Goal: Information Seeking & Learning: Learn about a topic

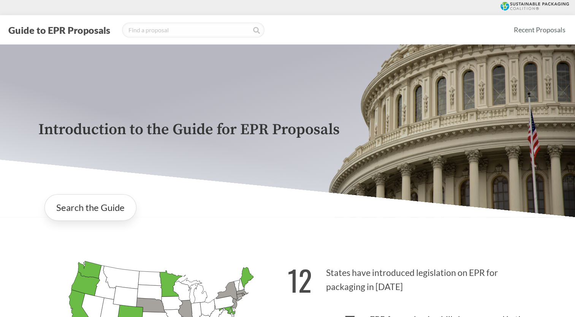
click at [169, 279] on icon "[US_STATE] Passed: 1" at bounding box center [170, 284] width 23 height 26
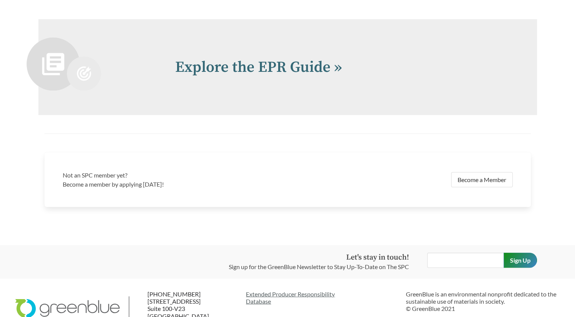
scroll to position [1668, 0]
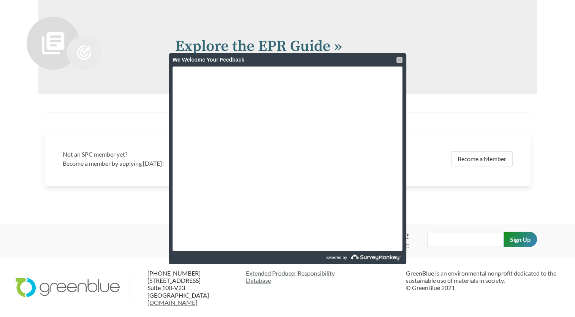
click at [401, 60] on div at bounding box center [400, 60] width 6 height 6
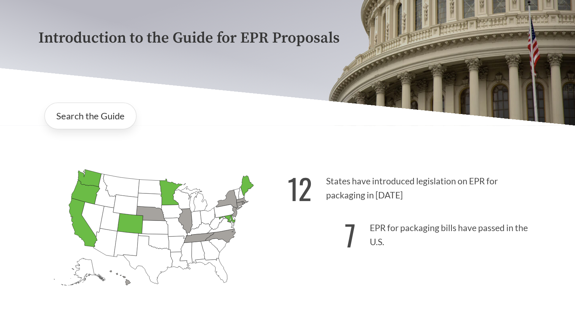
scroll to position [67, 0]
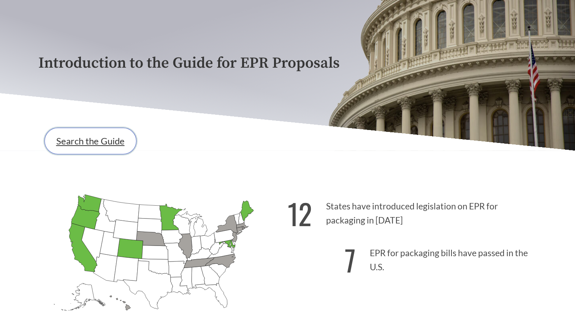
click at [105, 147] on link "Search the Guide" at bounding box center [90, 141] width 92 height 27
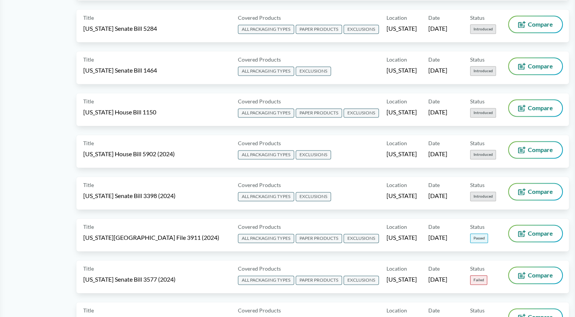
scroll to position [1034, 0]
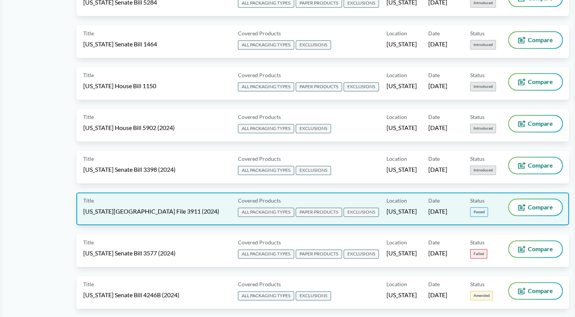
click at [275, 208] on span "ALL PACKAGING TYPES" at bounding box center [266, 212] width 56 height 9
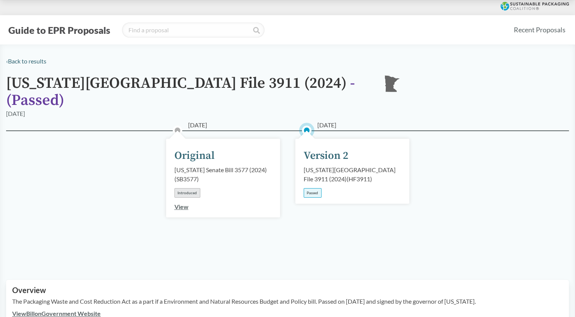
click at [315, 188] on div "Passed" at bounding box center [313, 193] width 18 height 10
click at [345, 165] on div "[US_STATE][GEOGRAPHIC_DATA] File 3911 (2024) ( HF3911 )" at bounding box center [352, 174] width 97 height 18
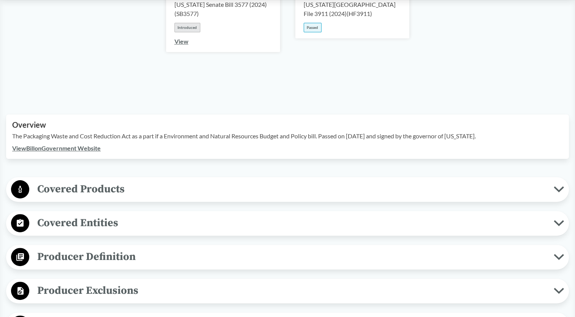
scroll to position [170, 0]
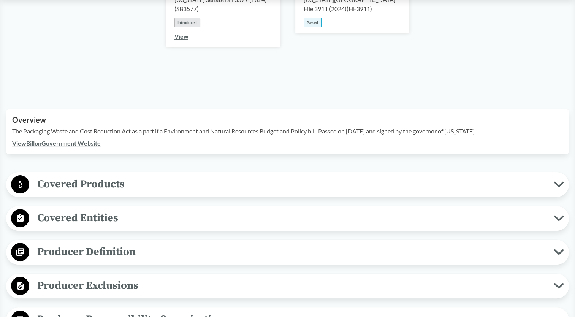
click at [558, 183] on icon at bounding box center [559, 185] width 8 height 4
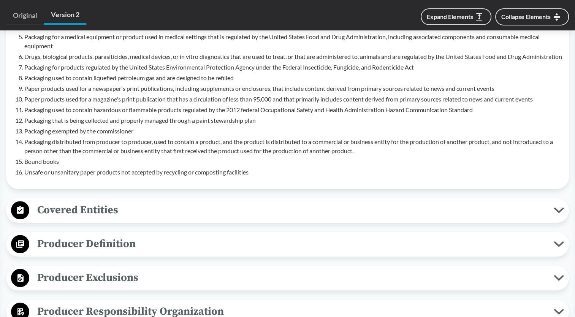
scroll to position [513, 0]
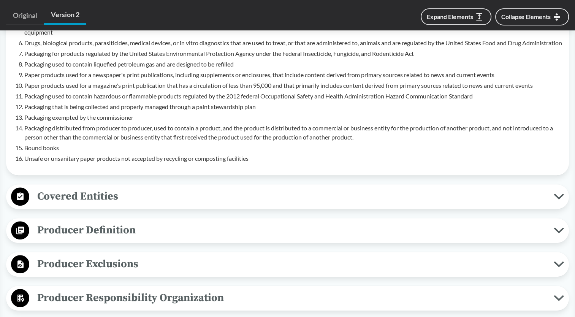
click at [559, 194] on icon at bounding box center [559, 197] width 10 height 6
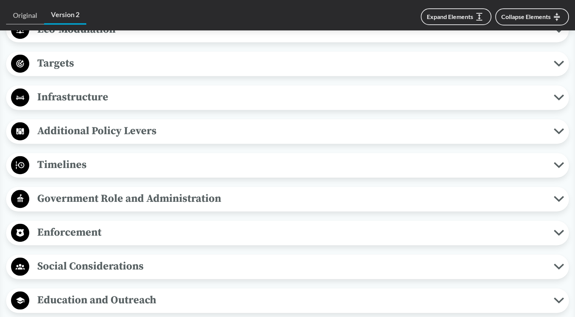
scroll to position [1083, 0]
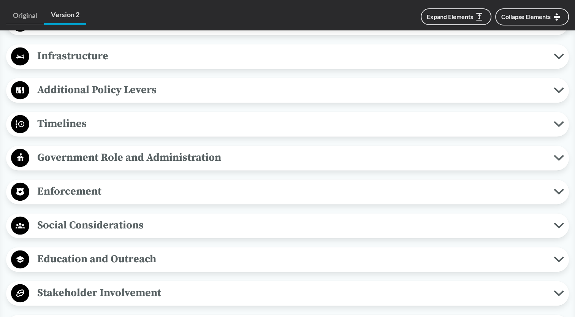
click at [557, 189] on icon at bounding box center [559, 192] width 10 height 6
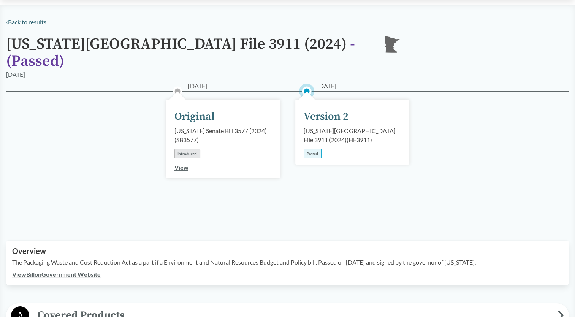
scroll to position [51, 0]
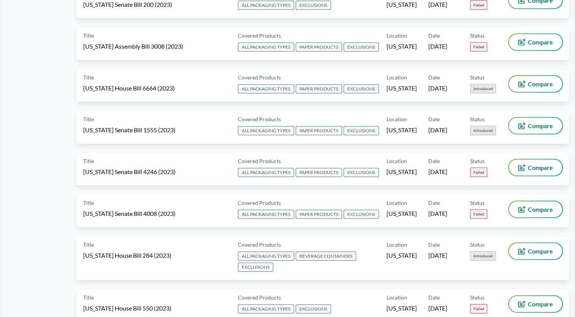
scroll to position [1912, 0]
